Goal: Browse casually

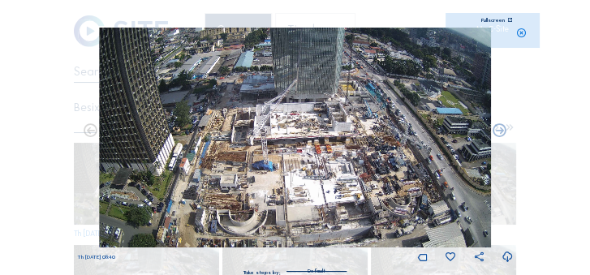
click at [522, 36] on icon at bounding box center [522, 33] width 11 height 11
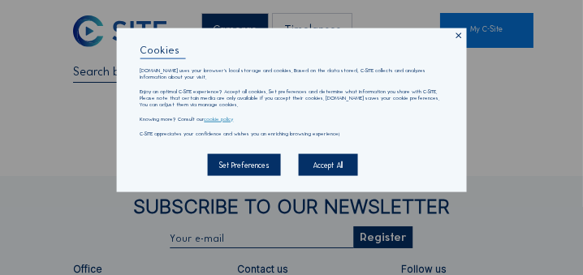
click at [458, 37] on icon at bounding box center [458, 36] width 9 height 10
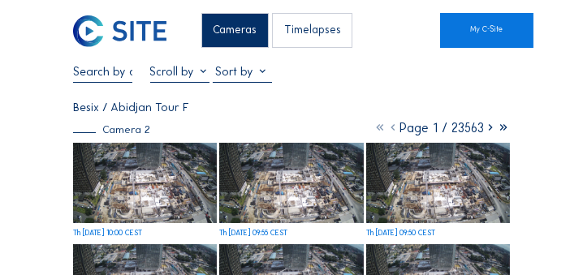
click at [200, 163] on img at bounding box center [145, 183] width 144 height 81
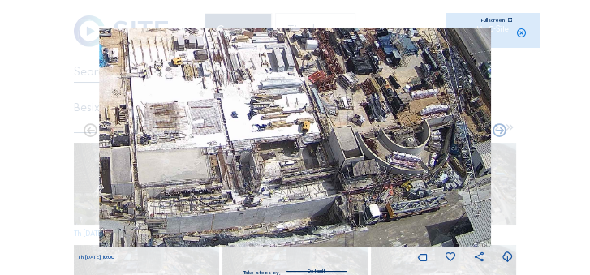
drag, startPoint x: 275, startPoint y: 208, endPoint x: 101, endPoint y: 158, distance: 180.7
click at [101, 158] on img at bounding box center [295, 138] width 391 height 220
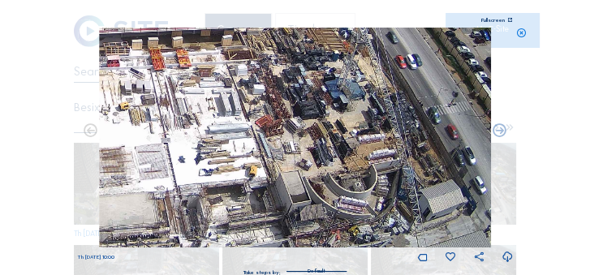
drag, startPoint x: 288, startPoint y: 167, endPoint x: 238, endPoint y: 212, distance: 67.3
click at [238, 212] on img at bounding box center [295, 138] width 391 height 220
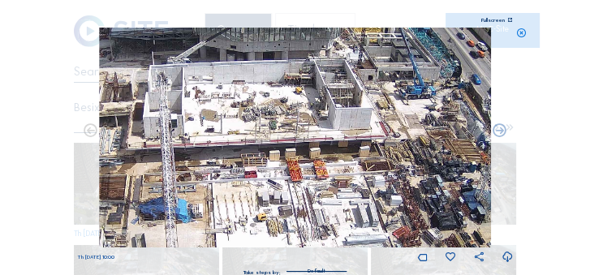
drag, startPoint x: 245, startPoint y: 132, endPoint x: 383, endPoint y: 243, distance: 176.7
click at [383, 243] on img at bounding box center [295, 138] width 391 height 220
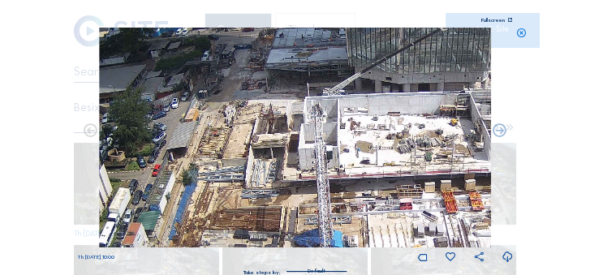
drag, startPoint x: 220, startPoint y: 153, endPoint x: 404, endPoint y: 158, distance: 184.4
click at [404, 158] on img at bounding box center [295, 138] width 391 height 220
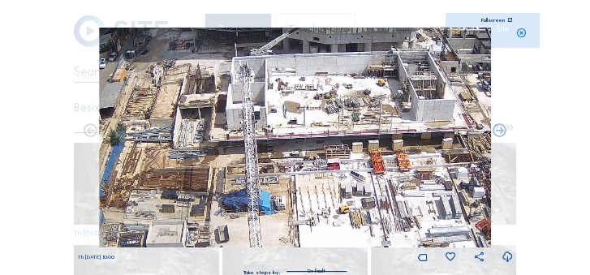
drag, startPoint x: 296, startPoint y: 198, endPoint x: 224, endPoint y: 158, distance: 82.5
click at [224, 158] on img at bounding box center [295, 138] width 391 height 220
